Goal: Information Seeking & Learning: Learn about a topic

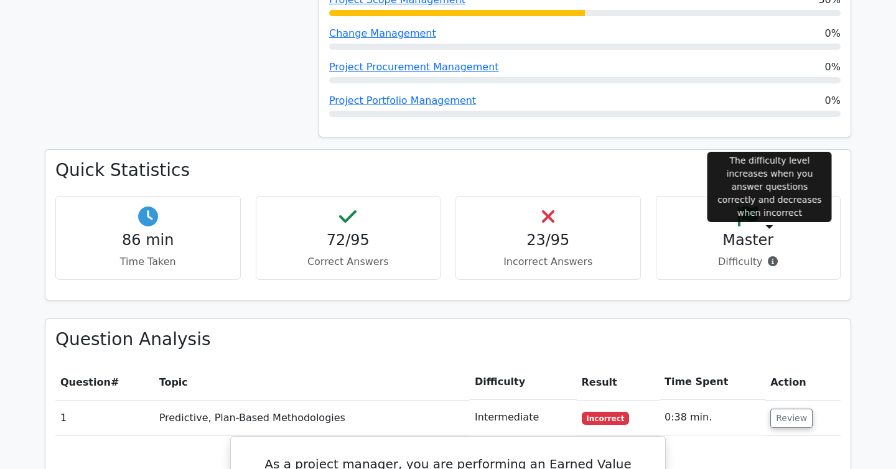
click at [770, 256] on icon at bounding box center [773, 261] width 10 height 10
click at [768, 256] on icon at bounding box center [773, 261] width 10 height 10
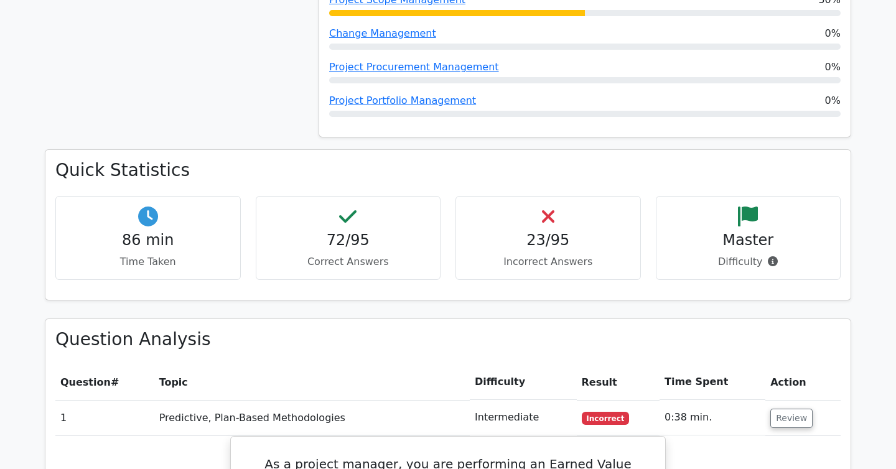
click at [736, 255] on div "86 min Time Taken 72/95 Correct Answers 23/95 Incorrect Answers Master" at bounding box center [448, 243] width 800 height 94
click at [758, 207] on icon at bounding box center [748, 217] width 20 height 20
click at [748, 207] on icon at bounding box center [748, 217] width 20 height 20
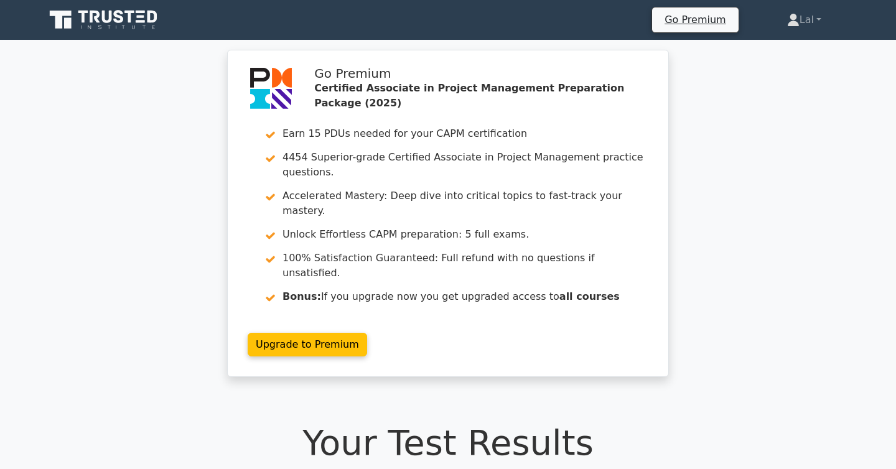
click at [133, 18] on icon at bounding box center [105, 20] width 120 height 24
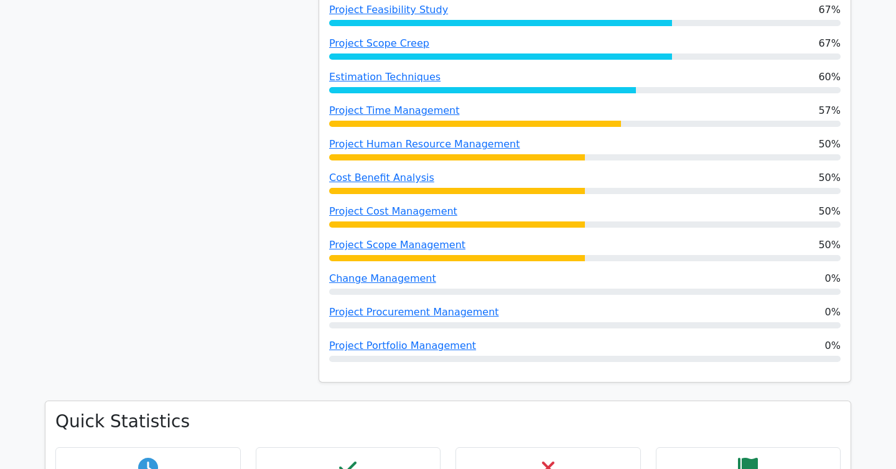
scroll to position [1275, 0]
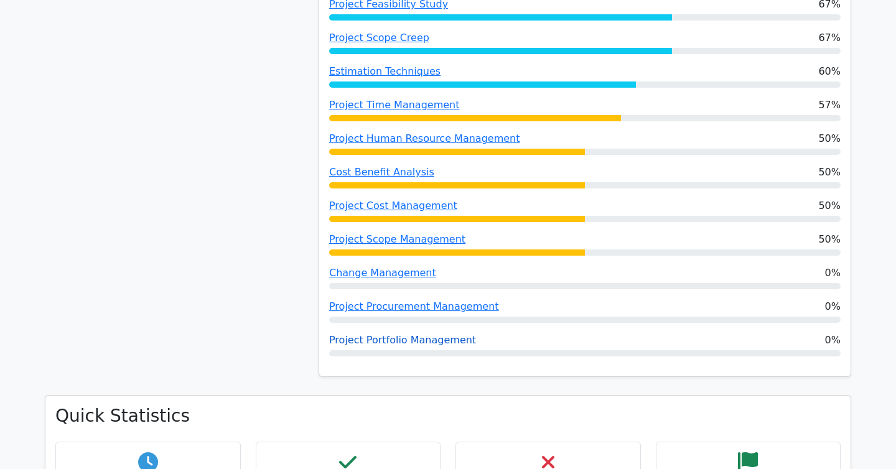
click at [403, 334] on link "Project Portfolio Management" at bounding box center [402, 340] width 147 height 12
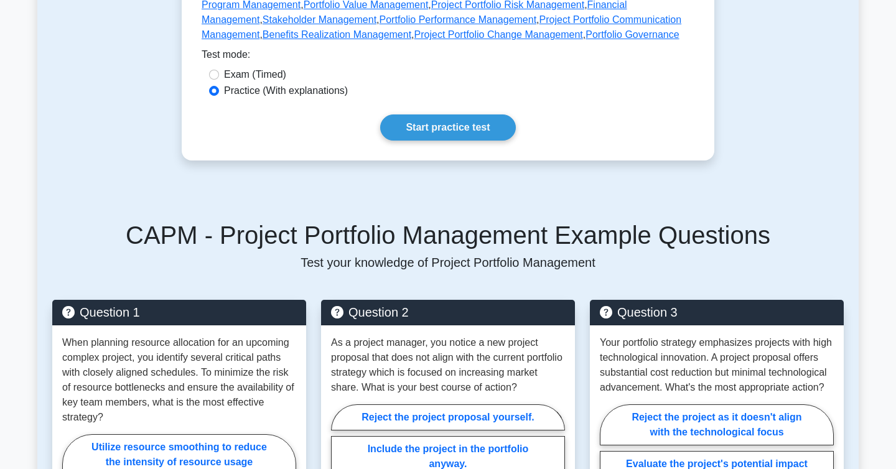
scroll to position [608, 0]
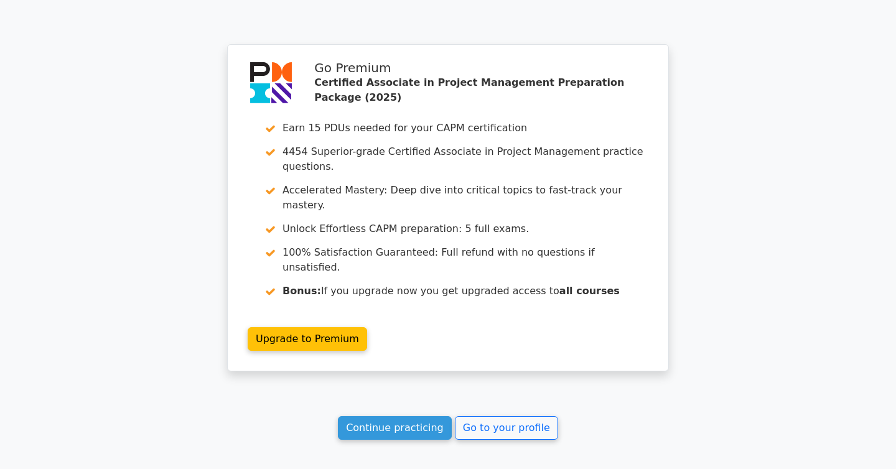
scroll to position [5906, 0]
click at [416, 416] on link "Continue practicing" at bounding box center [395, 428] width 114 height 24
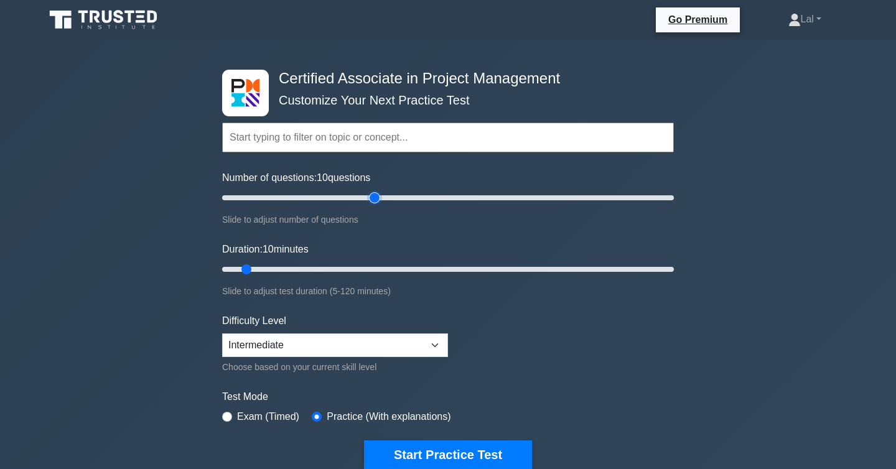
click at [370, 197] on input "Number of questions: 10 questions" at bounding box center [448, 197] width 452 height 15
click at [349, 200] on input "Number of questions: 70 questions" at bounding box center [448, 197] width 452 height 15
click at [350, 200] on input "Number of questions: 60 questions" at bounding box center [448, 197] width 452 height 15
click at [350, 197] on input "Number of questions: 60 questions" at bounding box center [448, 197] width 452 height 15
type input "55"
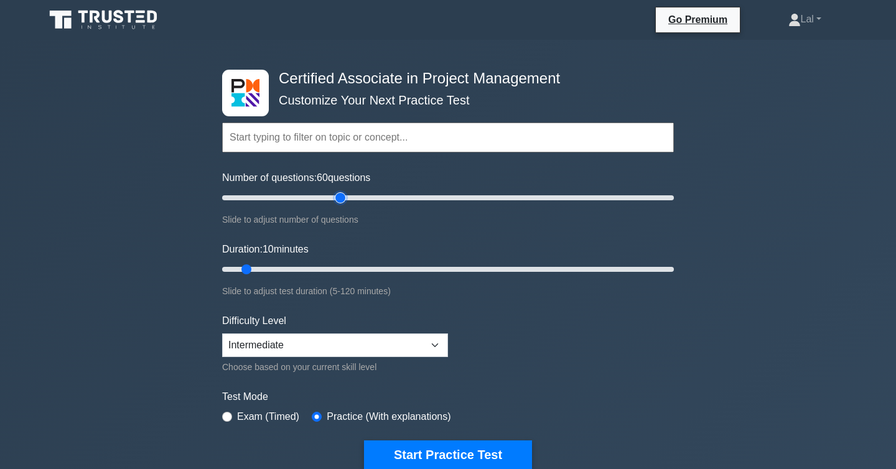
click at [336, 196] on input "Number of questions: 60 questions" at bounding box center [448, 197] width 452 height 15
click at [360, 269] on input "Duration: 10 minutes" at bounding box center [448, 269] width 452 height 15
click at [404, 266] on input "Duration: 40 minutes" at bounding box center [448, 269] width 452 height 15
type input "60"
click at [443, 265] on input "Duration: 50 minutes" at bounding box center [448, 269] width 452 height 15
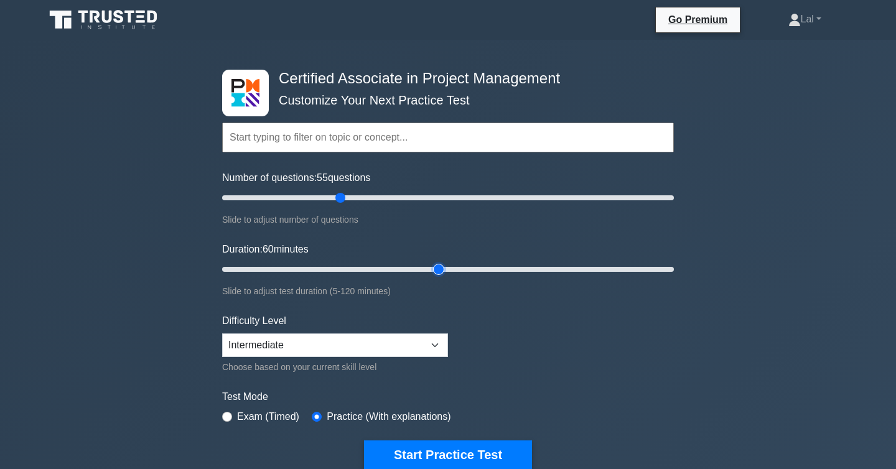
scroll to position [42, 0]
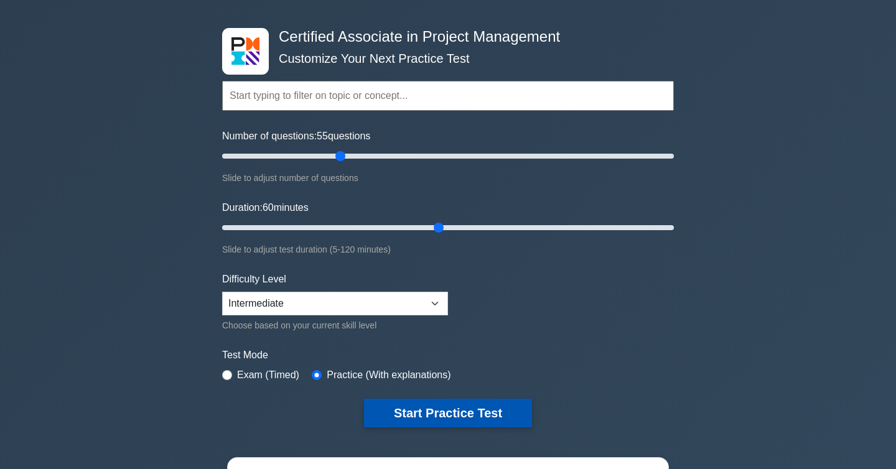
click at [456, 418] on button "Start Practice Test" at bounding box center [448, 413] width 168 height 29
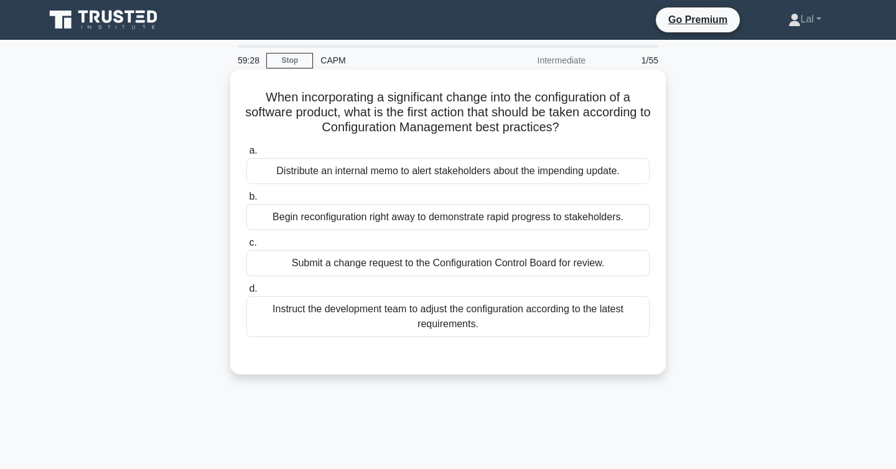
click at [611, 257] on div "Submit a change request to the Configuration Control Board for review." at bounding box center [447, 263] width 403 height 26
click at [246, 247] on input "c. Submit a change request to the Configuration Control Board for review." at bounding box center [246, 243] width 0 height 8
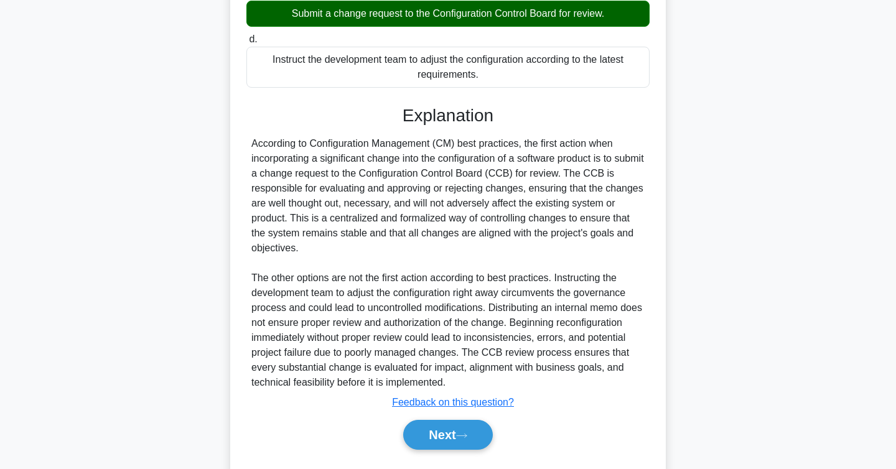
scroll to position [283, 0]
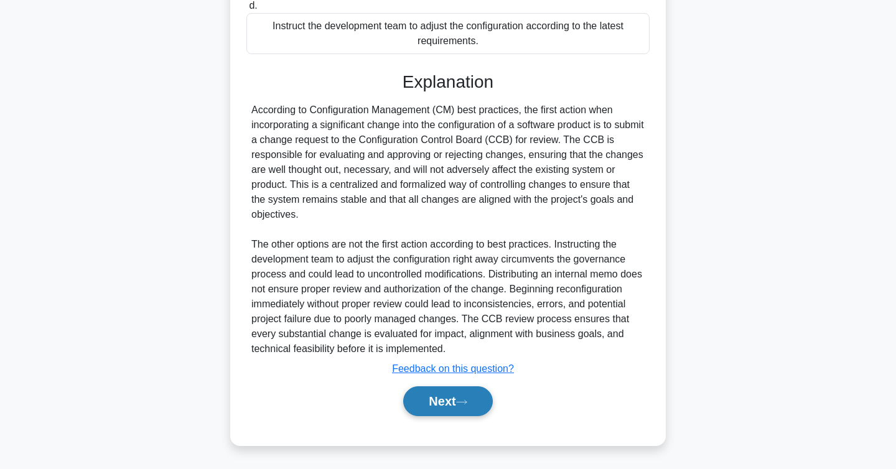
click at [467, 397] on button "Next" at bounding box center [447, 402] width 89 height 30
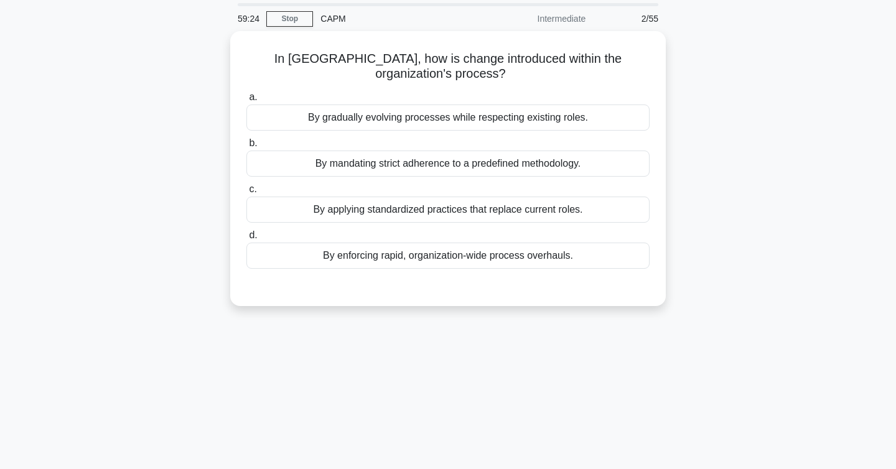
scroll to position [0, 0]
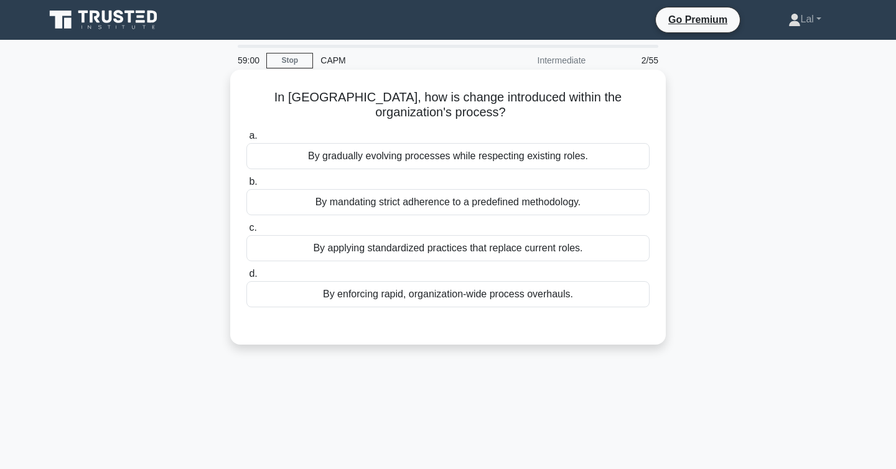
click at [586, 291] on div "By enforcing rapid, organization-wide process overhauls." at bounding box center [447, 294] width 403 height 26
click at [246, 278] on input "d. By enforcing rapid, organization-wide process overhauls." at bounding box center [246, 274] width 0 height 8
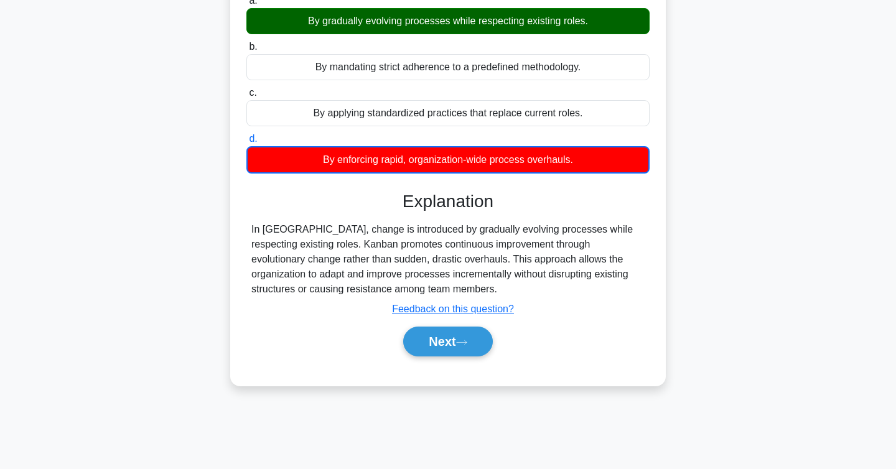
scroll to position [161, 0]
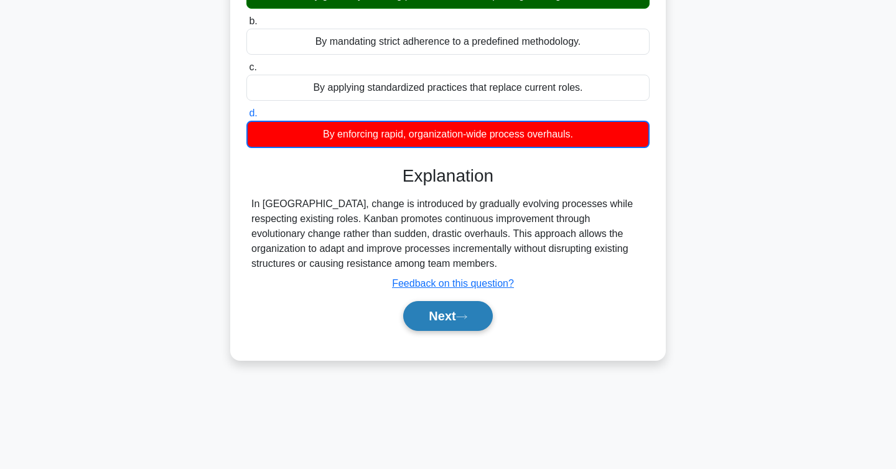
click at [472, 321] on button "Next" at bounding box center [447, 316] width 89 height 30
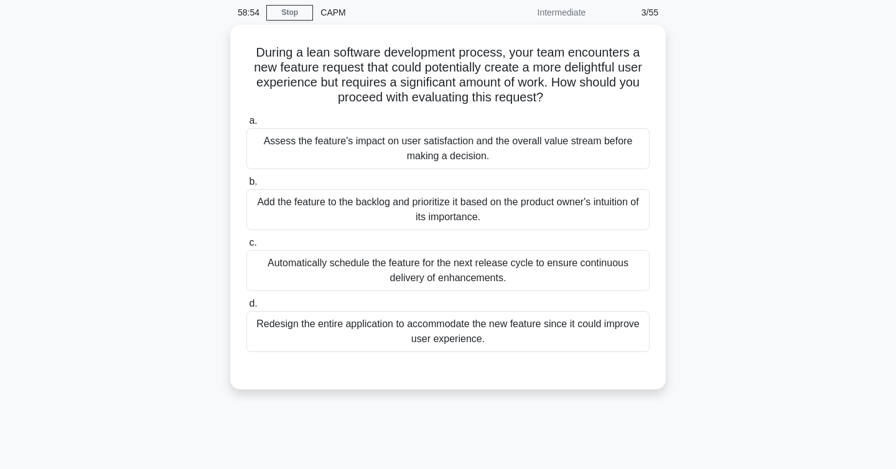
scroll to position [0, 0]
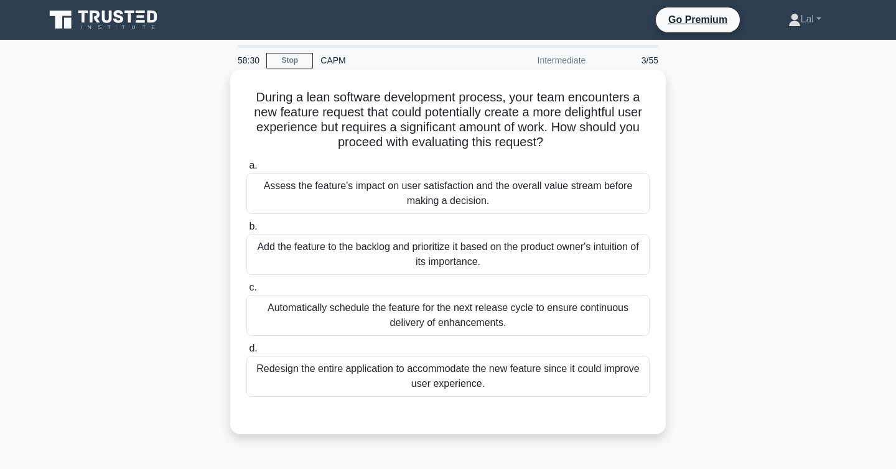
click at [558, 185] on div "Assess the feature's impact on user satisfaction and the overall value stream b…" at bounding box center [447, 193] width 403 height 41
click at [246, 170] on input "a. Assess the feature's impact on user satisfaction and the overall value strea…" at bounding box center [246, 166] width 0 height 8
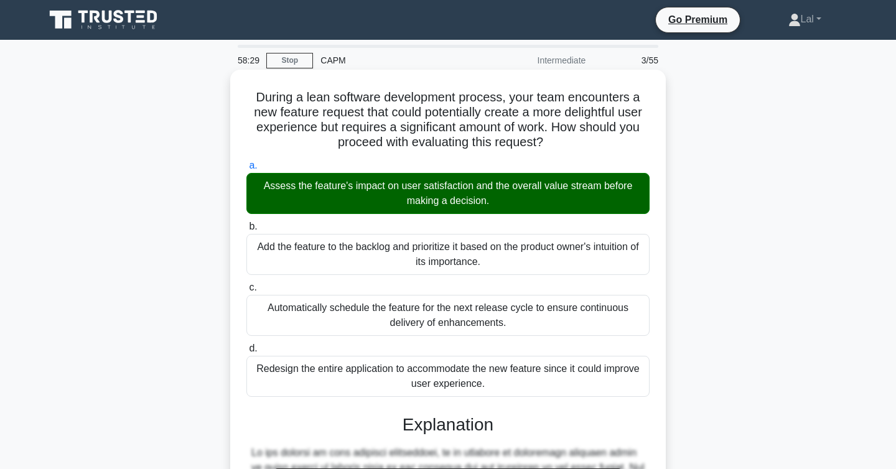
scroll to position [328, 0]
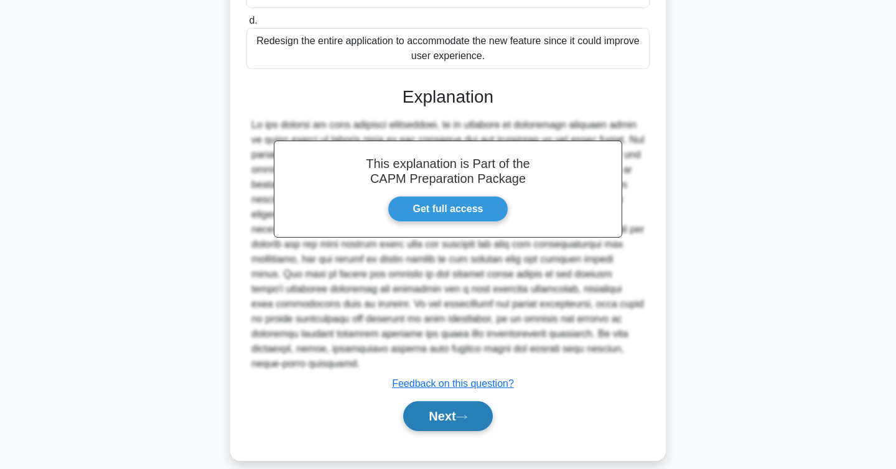
click at [461, 411] on button "Next" at bounding box center [447, 416] width 89 height 30
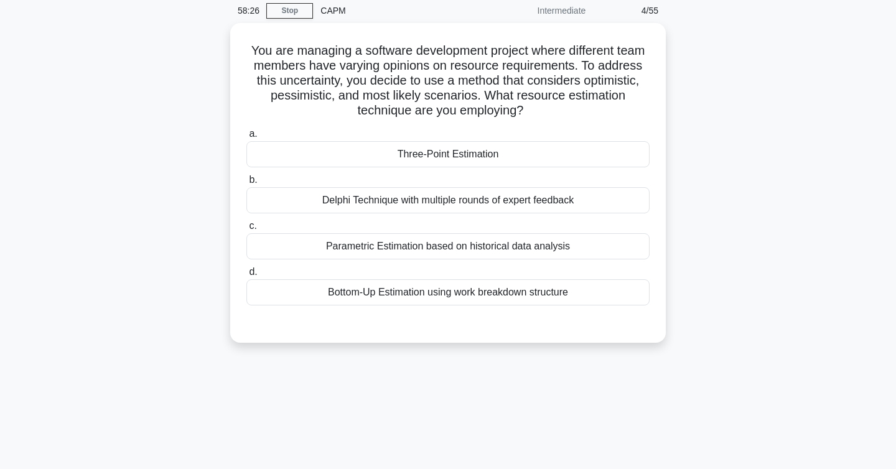
scroll to position [0, 0]
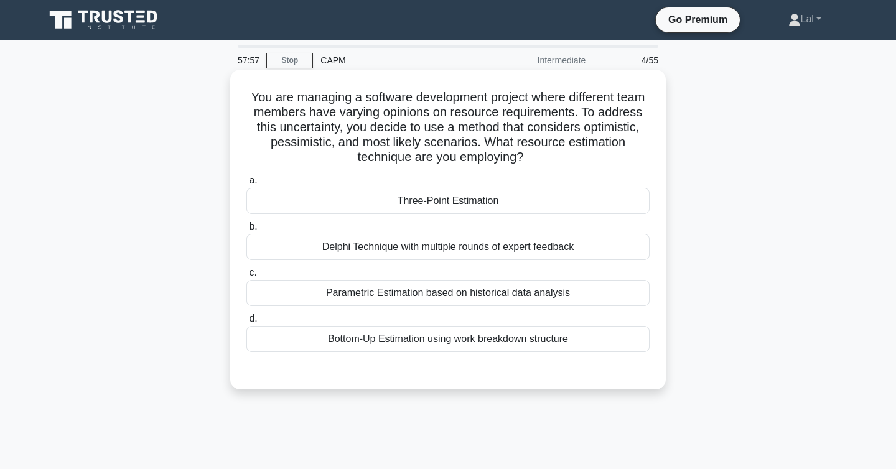
click at [530, 201] on div "Three-Point Estimation" at bounding box center [447, 201] width 403 height 26
click at [246, 185] on input "a. Three-Point Estimation" at bounding box center [246, 181] width 0 height 8
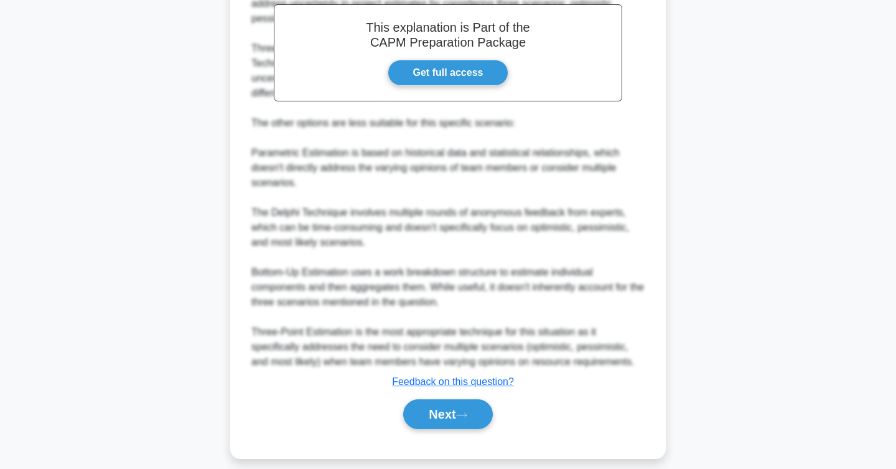
scroll to position [433, 0]
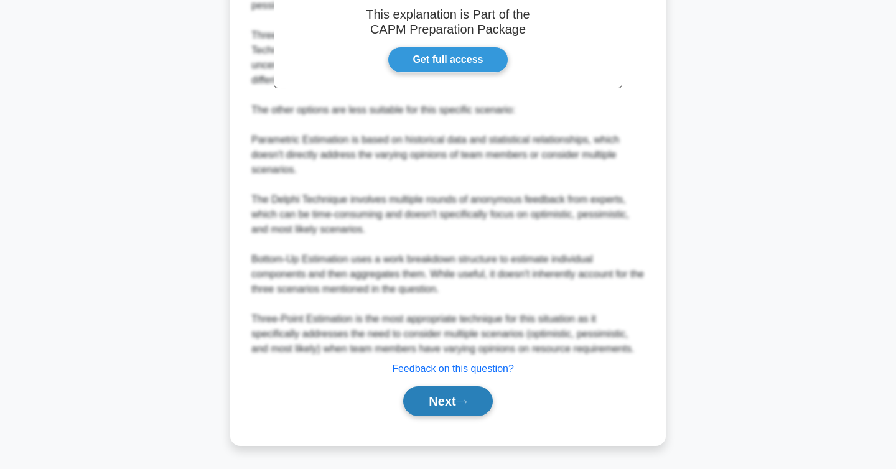
click at [437, 398] on button "Next" at bounding box center [447, 402] width 89 height 30
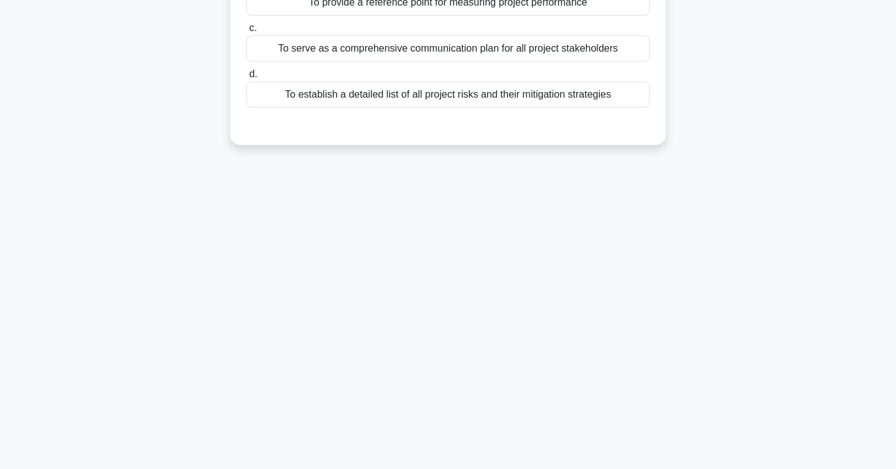
scroll to position [0, 0]
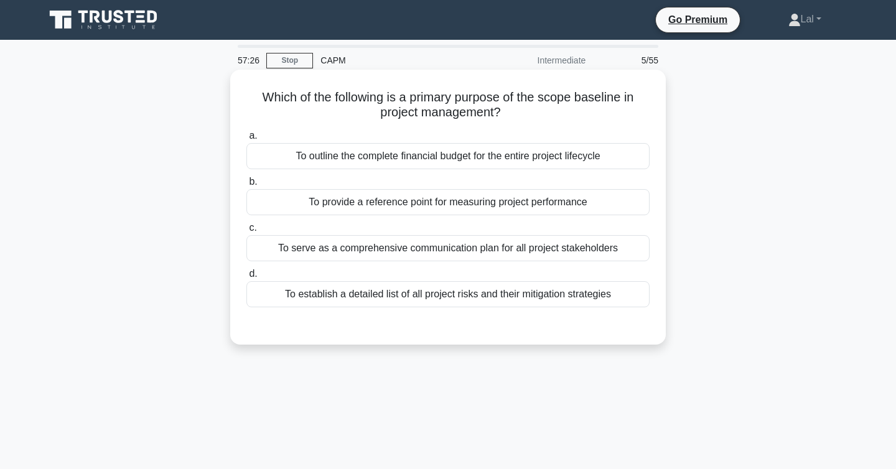
click at [492, 205] on div "To provide a reference point for measuring project performance" at bounding box center [447, 202] width 403 height 26
click at [246, 186] on input "b. To provide a reference point for measuring project performance" at bounding box center [246, 182] width 0 height 8
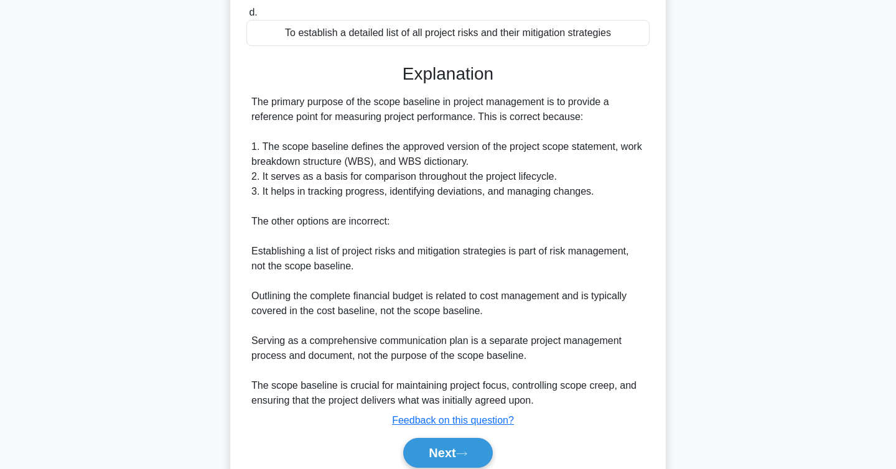
scroll to position [313, 0]
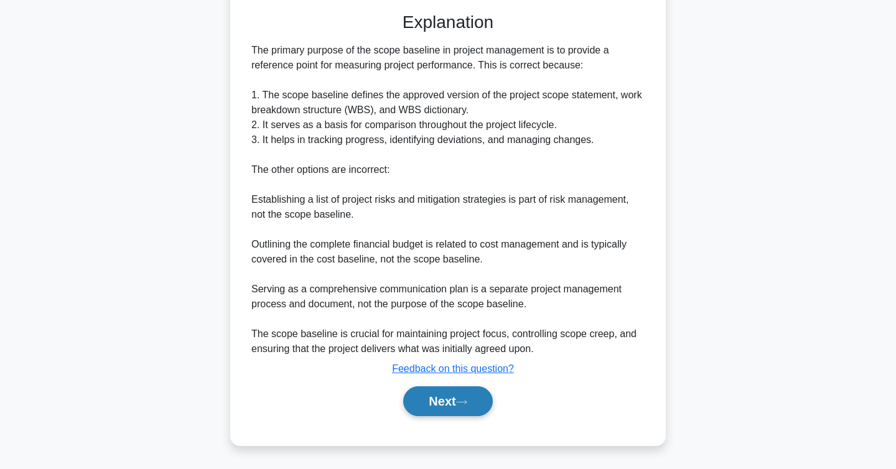
click at [467, 401] on icon at bounding box center [461, 402] width 11 height 7
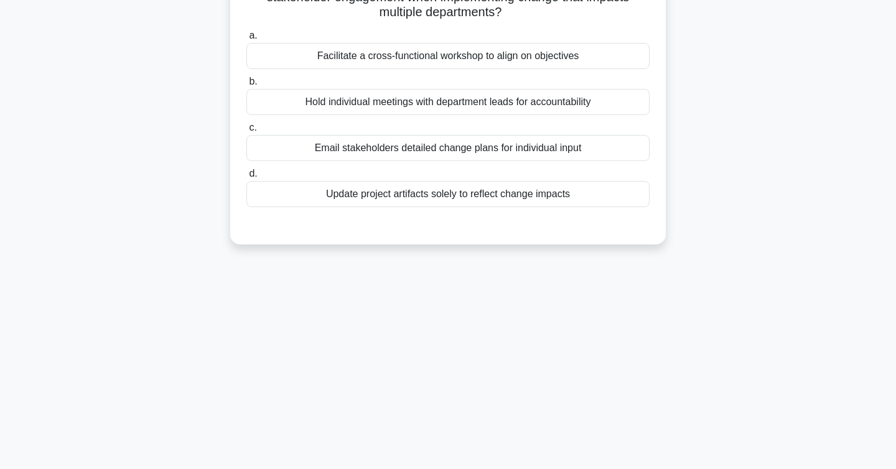
scroll to position [0, 0]
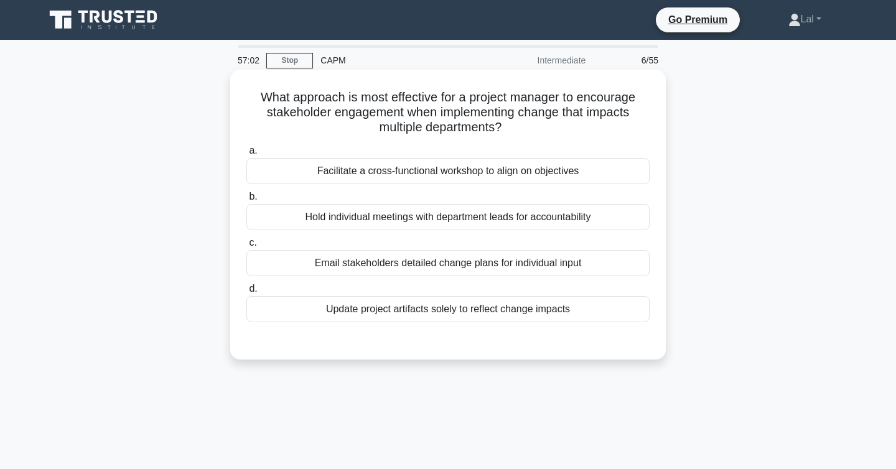
click at [594, 174] on div "Facilitate a cross-functional workshop to align on objectives" at bounding box center [447, 171] width 403 height 26
click at [246, 155] on input "a. Facilitate a cross-functional workshop to align on objectives" at bounding box center [246, 151] width 0 height 8
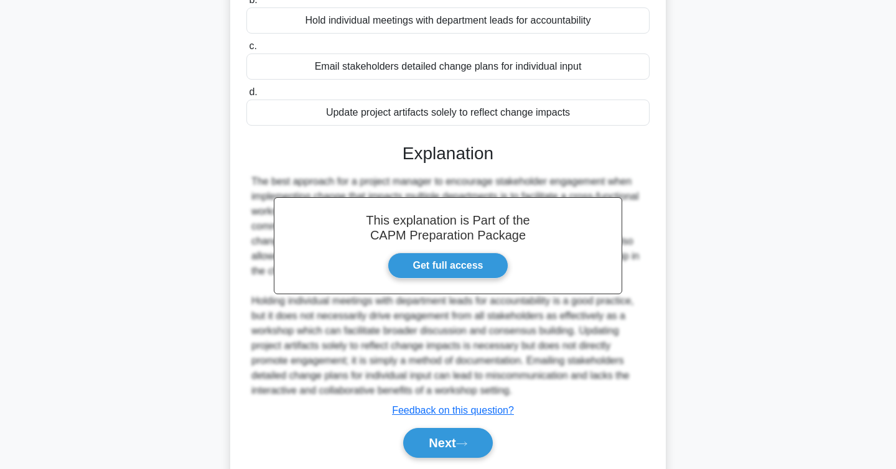
scroll to position [238, 0]
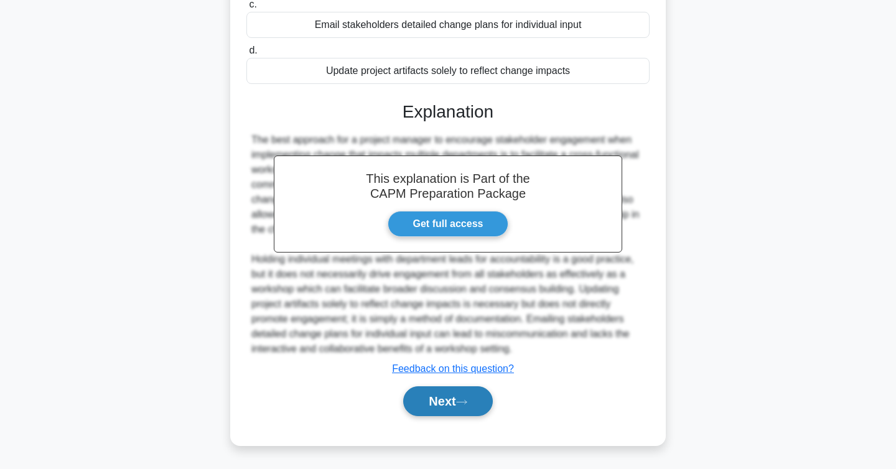
click at [467, 394] on button "Next" at bounding box center [447, 402] width 89 height 30
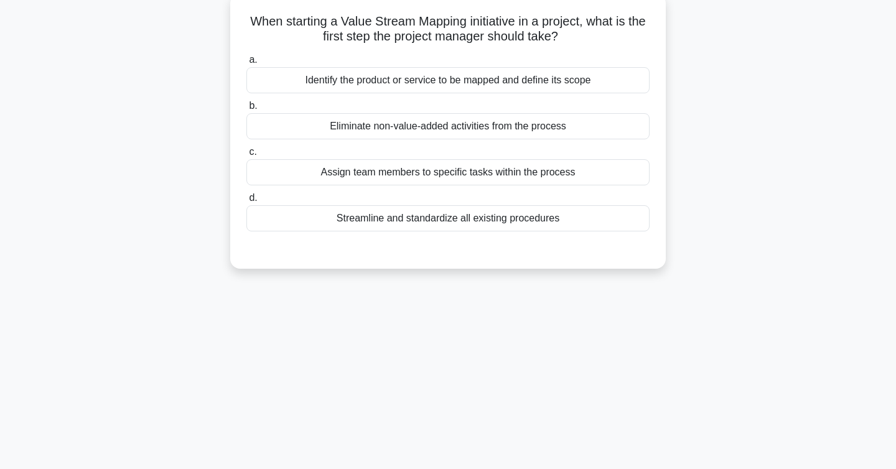
scroll to position [0, 0]
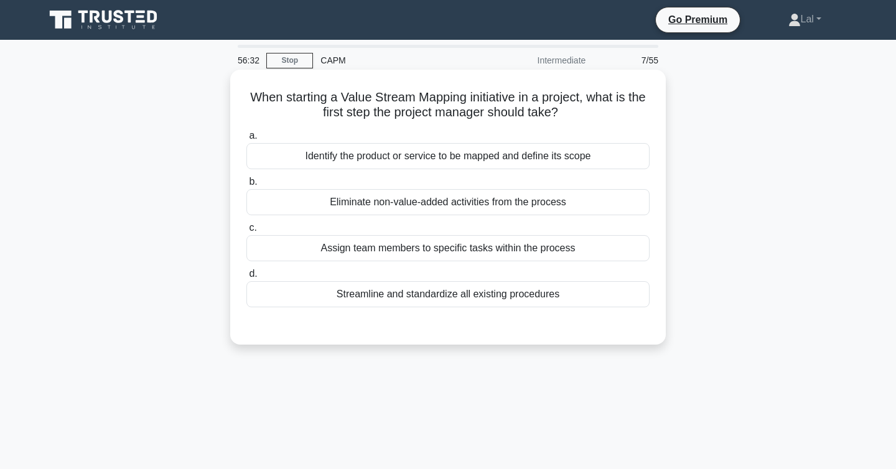
click at [601, 200] on div "Eliminate non-value-added activities from the process" at bounding box center [447, 202] width 403 height 26
click at [246, 186] on input "b. Eliminate non-value-added activities from the process" at bounding box center [246, 182] width 0 height 8
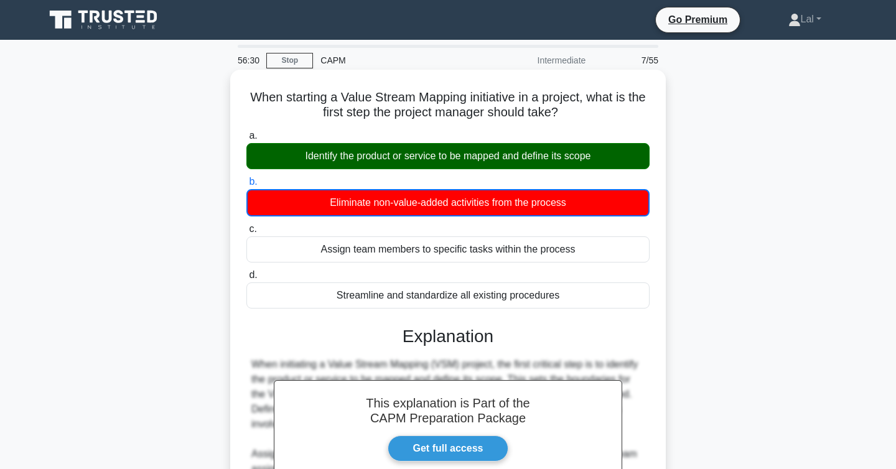
scroll to position [203, 0]
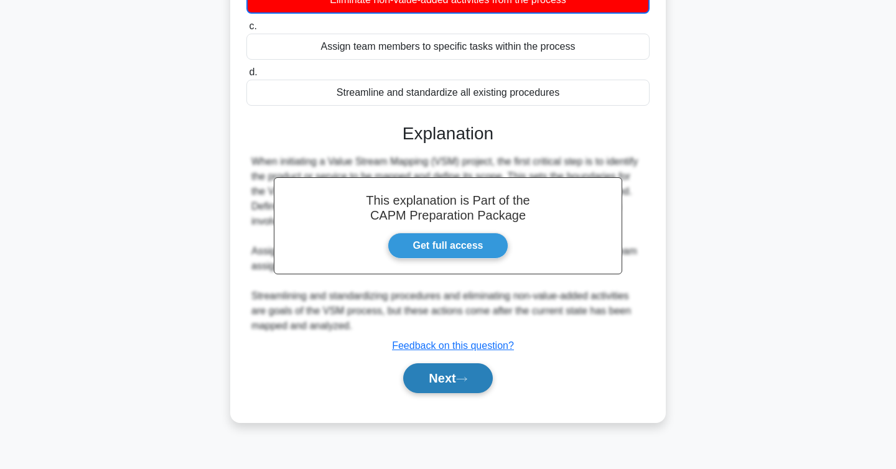
click at [438, 381] on button "Next" at bounding box center [447, 379] width 89 height 30
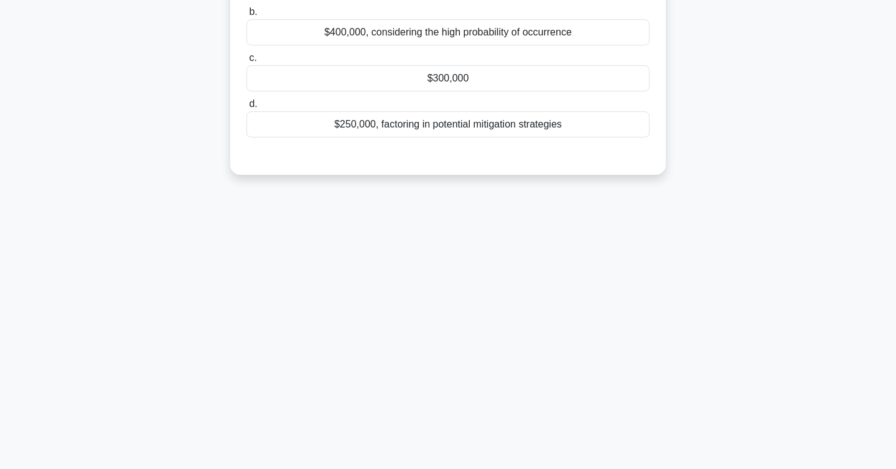
scroll to position [0, 0]
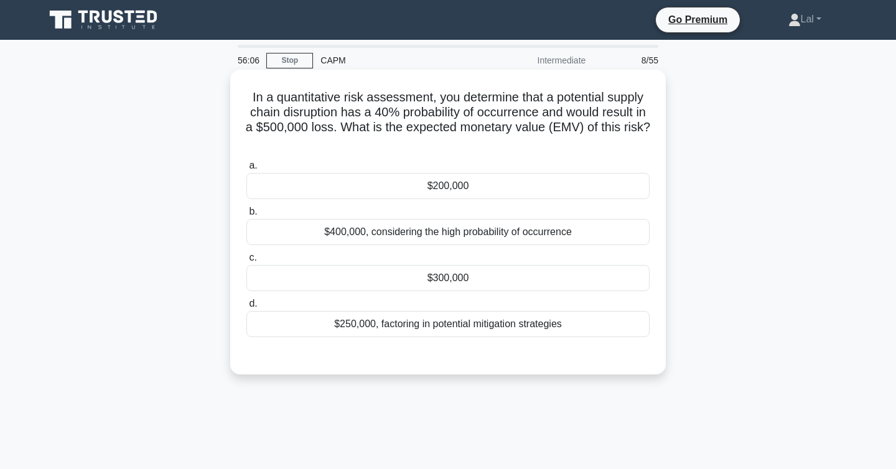
click at [555, 228] on div "$400,000, considering the high probability of occurrence" at bounding box center [447, 232] width 403 height 26
click at [246, 216] on input "b. $400,000, considering the high probability of occurrence" at bounding box center [246, 212] width 0 height 8
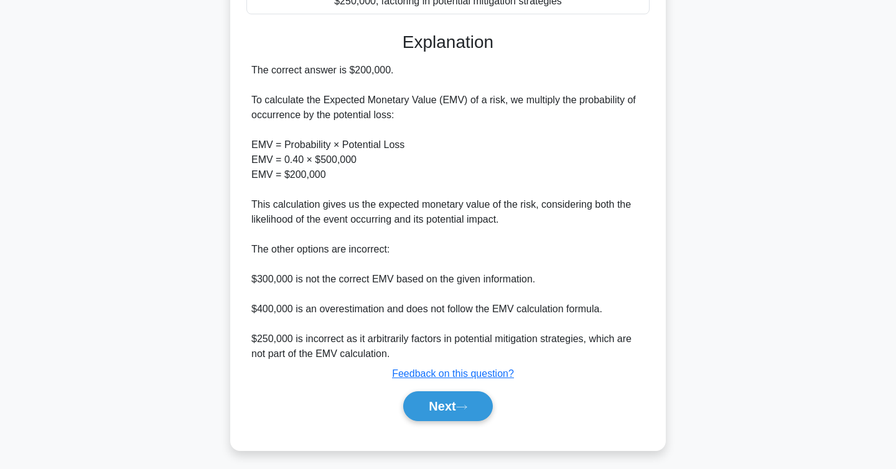
scroll to position [329, 0]
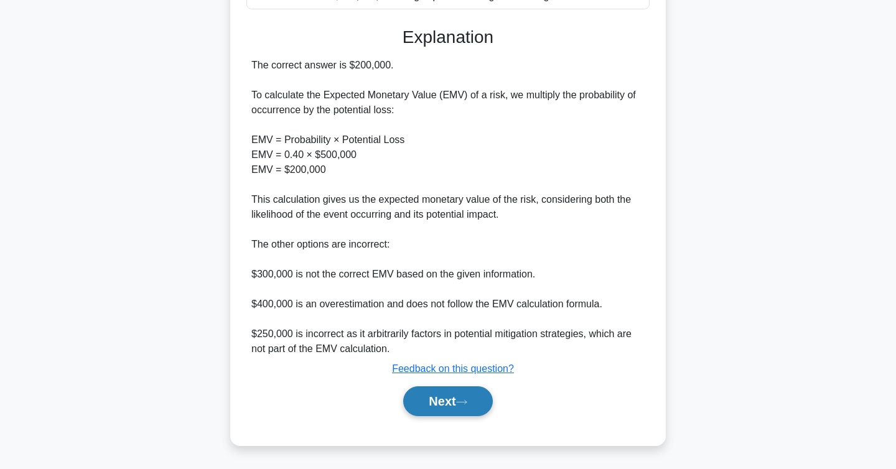
click at [461, 400] on icon at bounding box center [461, 402] width 11 height 7
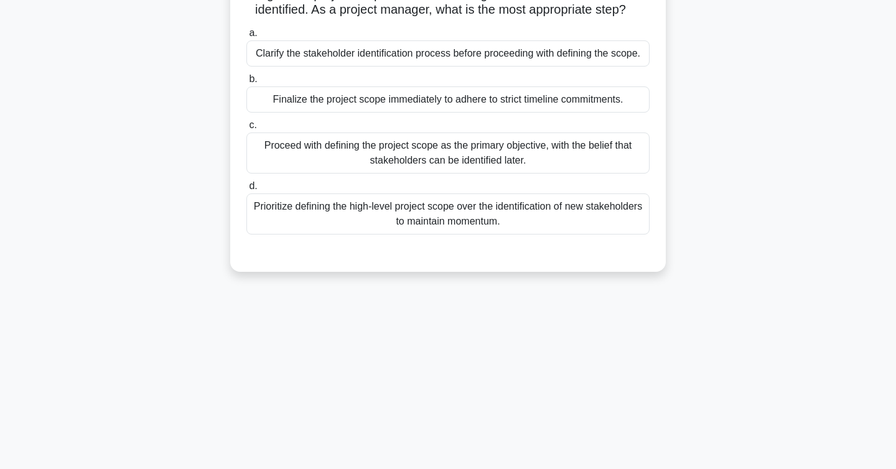
scroll to position [0, 0]
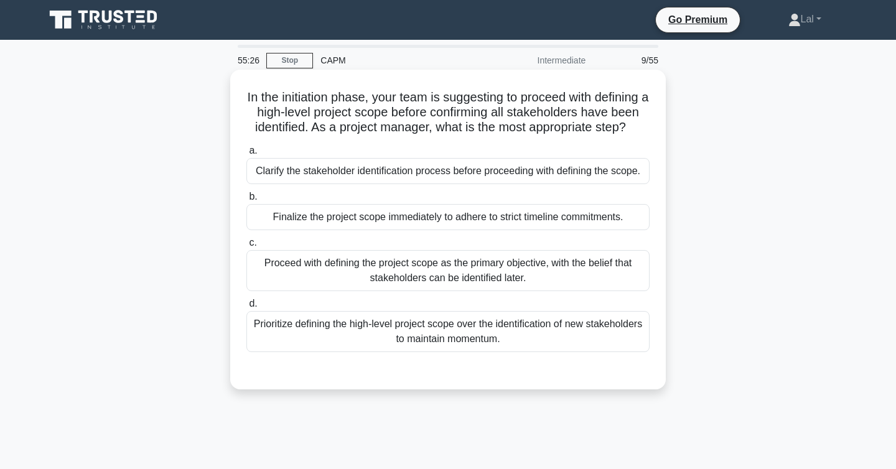
click at [546, 342] on div "Prioritize defining the high-level project scope over the identification of new…" at bounding box center [447, 331] width 403 height 41
click at [246, 308] on input "d. Prioritize defining the high-level project scope over the identification of …" at bounding box center [246, 304] width 0 height 8
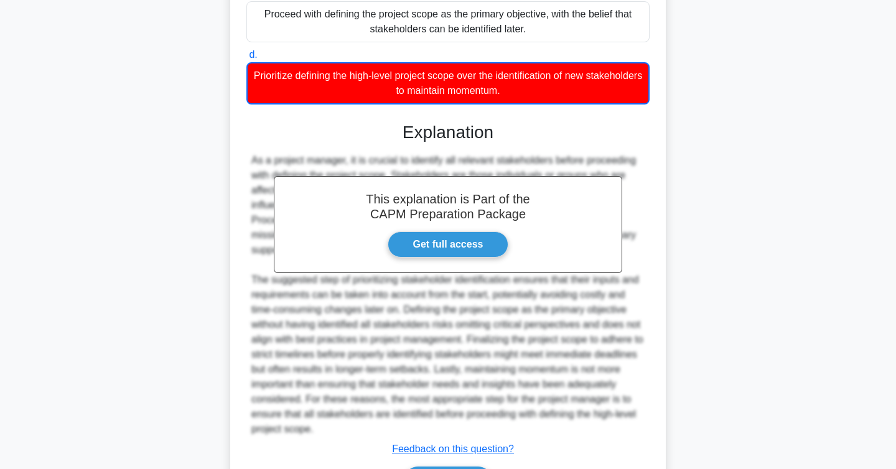
scroll to position [329, 0]
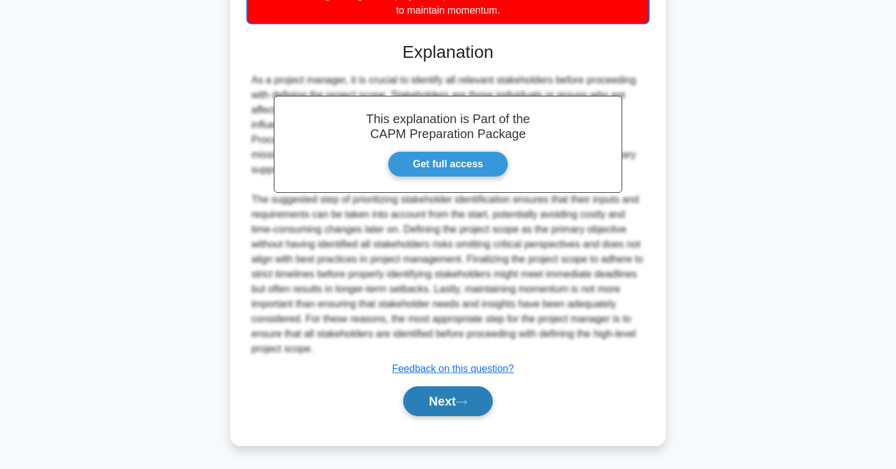
click at [453, 392] on button "Next" at bounding box center [447, 402] width 89 height 30
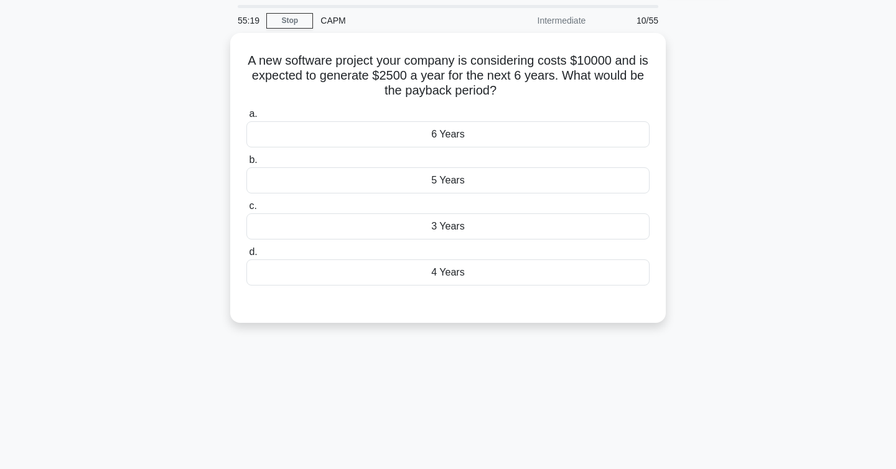
scroll to position [0, 0]
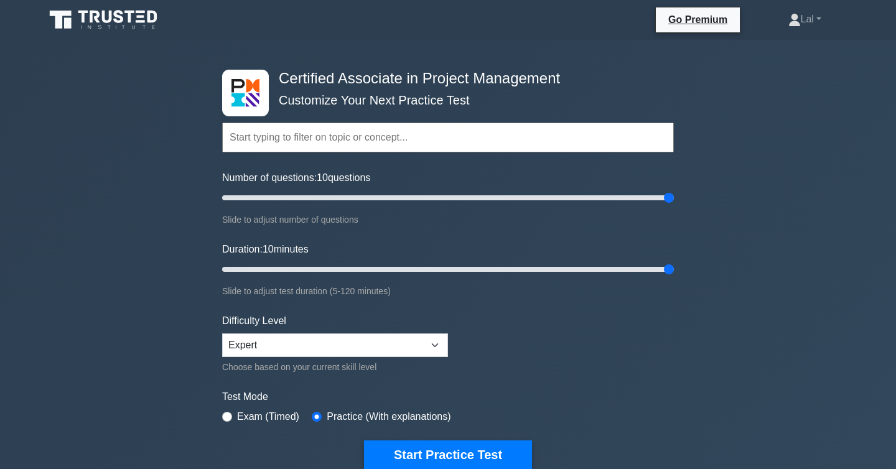
select select "expert"
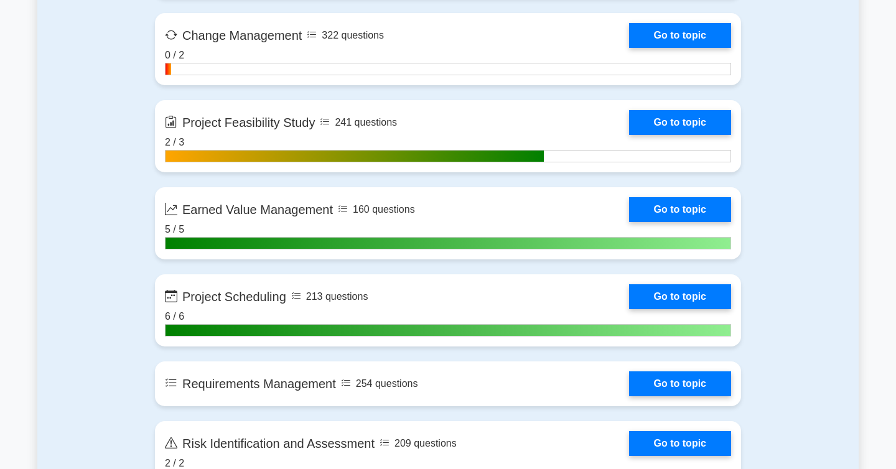
scroll to position [2000, 0]
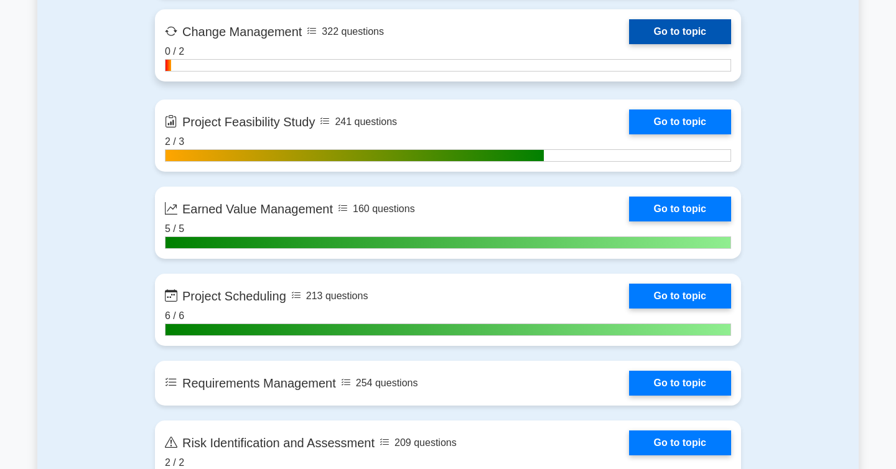
click at [629, 44] on link "Go to topic" at bounding box center [680, 31] width 102 height 25
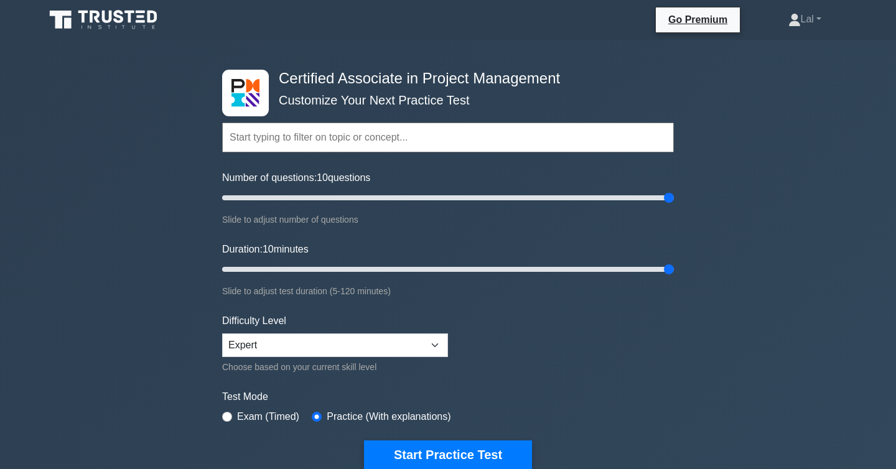
select select "expert"
click at [804, 21] on link "Lal" at bounding box center [805, 19] width 93 height 25
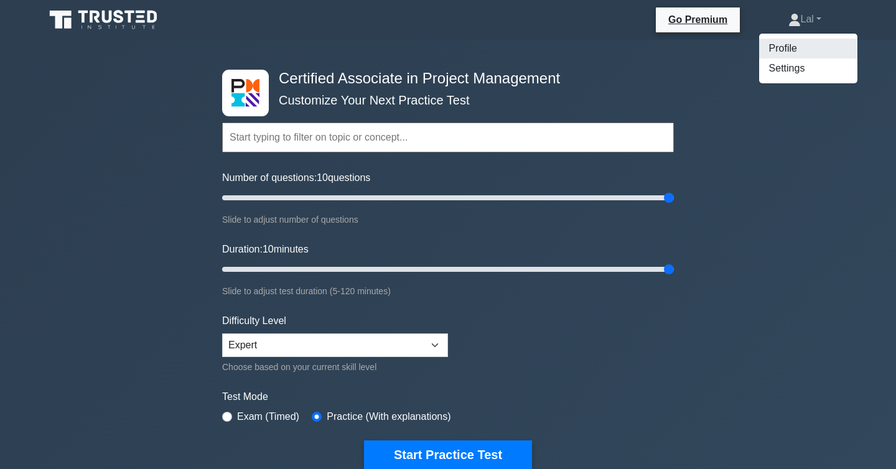
click at [795, 45] on link "Profile" at bounding box center [808, 49] width 98 height 20
